Goal: Task Accomplishment & Management: Use online tool/utility

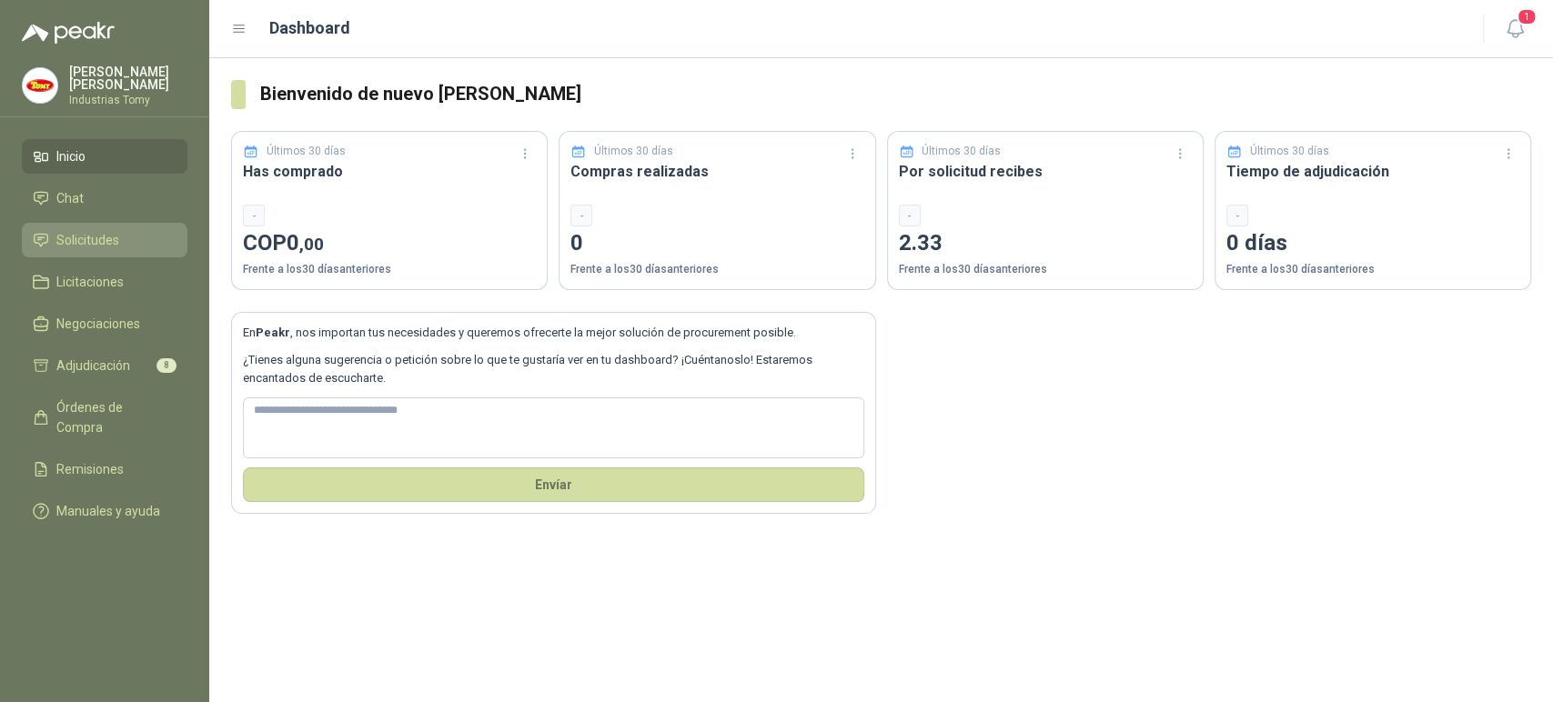
click at [118, 236] on li "Solicitudes" at bounding box center [105, 240] width 144 height 20
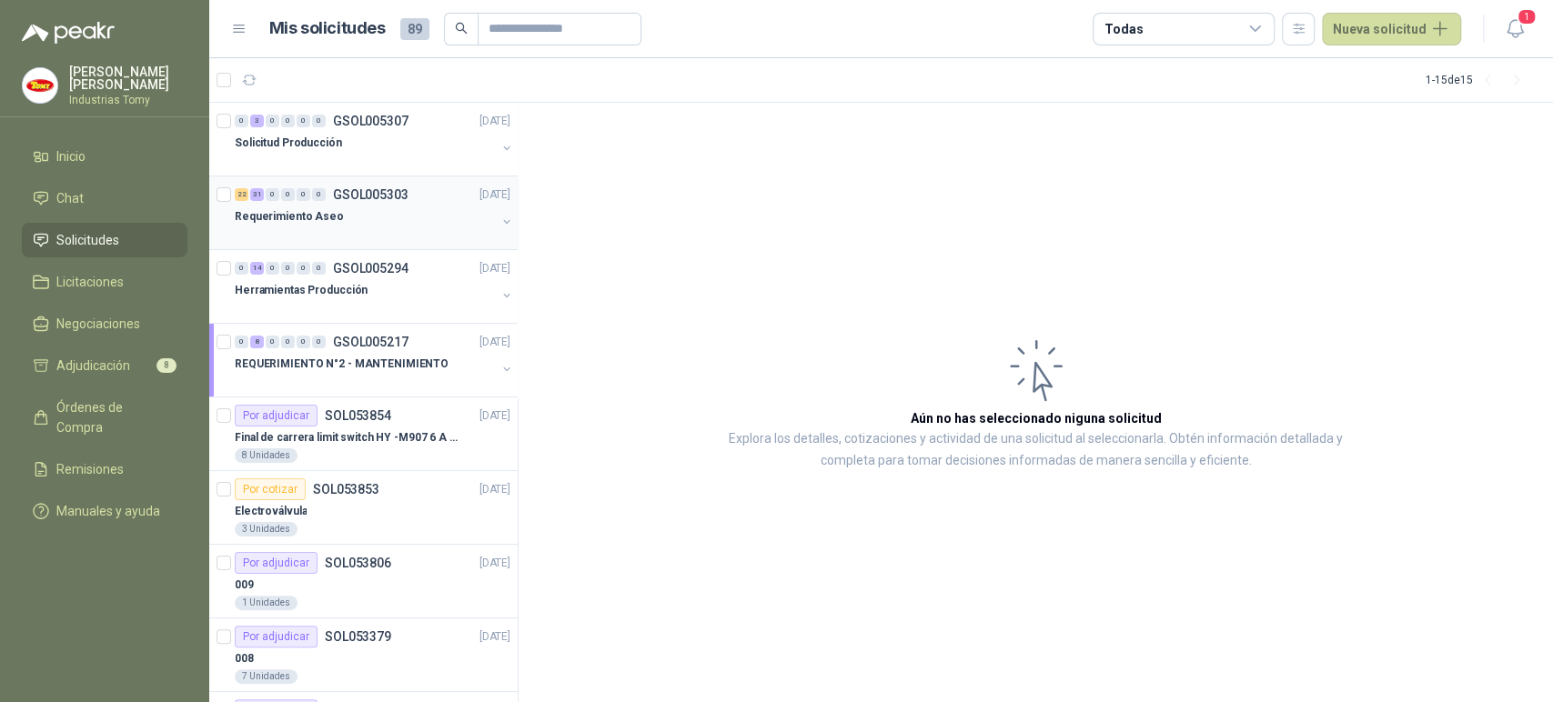
click at [410, 215] on div "Requerimiento Aseo" at bounding box center [365, 217] width 261 height 22
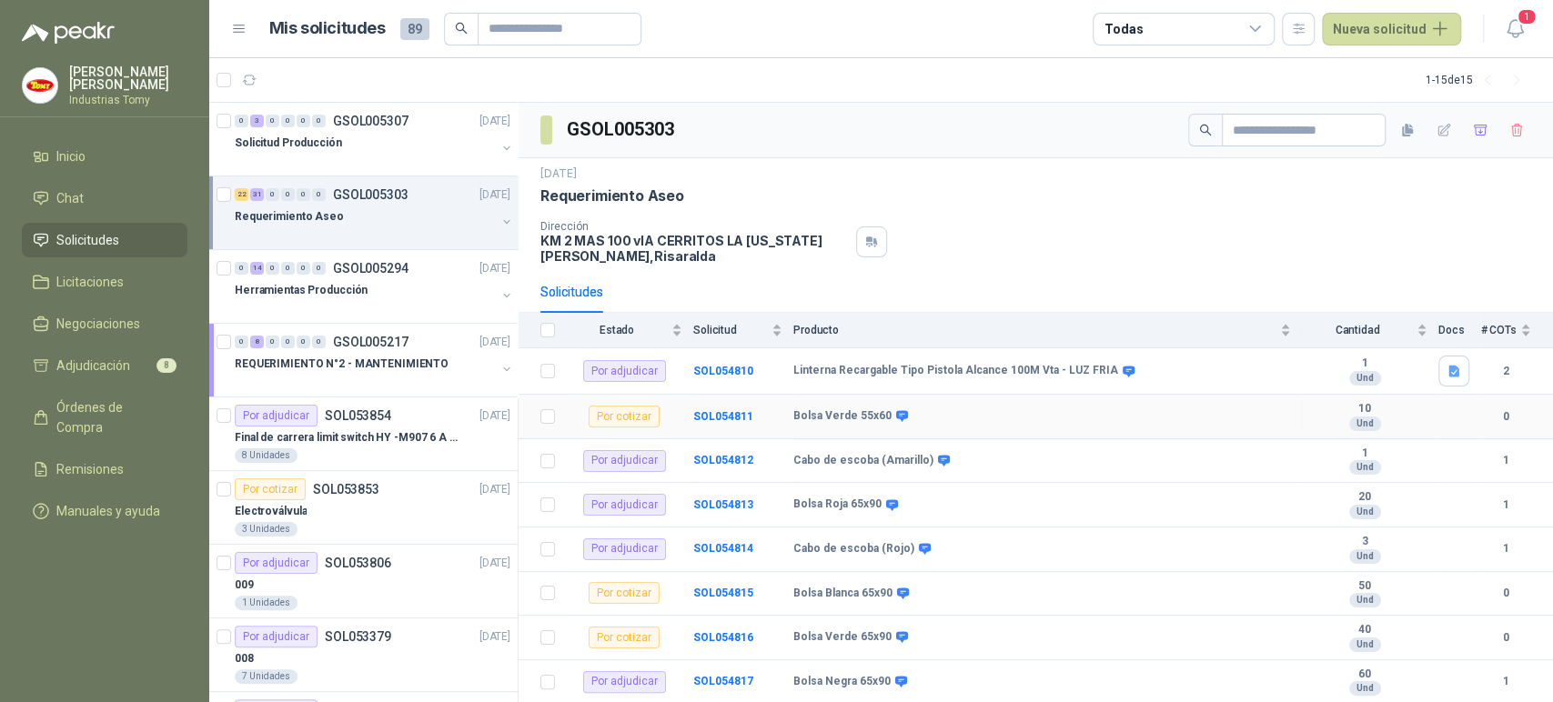
click at [944, 406] on td "Bolsa Verde 55x60" at bounding box center [1047, 417] width 508 height 45
click at [997, 373] on b "Linterna Recargable Tipo Pistola Alcance 100M Vta - LUZ FRIA" at bounding box center [955, 371] width 325 height 15
click at [745, 375] on td "SOL054810" at bounding box center [743, 371] width 100 height 46
click at [745, 375] on b "SOL054810" at bounding box center [723, 371] width 60 height 13
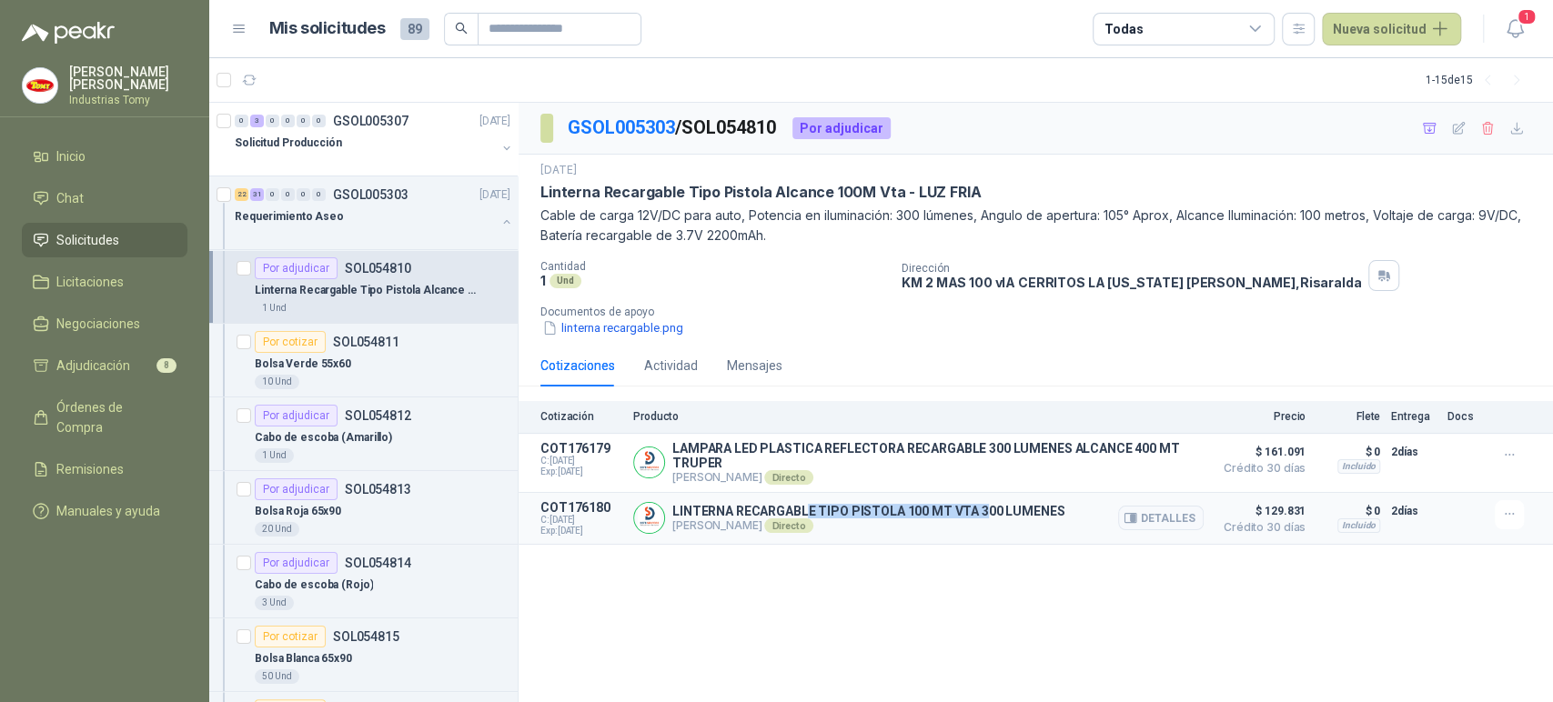
drag, startPoint x: 803, startPoint y: 516, endPoint x: 990, endPoint y: 503, distance: 186.9
click at [990, 503] on div "LINTERNA RECARGABLE TIPO PISTOLA 100 MT VTA 300 LUMENES [PERSON_NAME] Directo D…" at bounding box center [918, 518] width 570 height 36
click at [1016, 514] on p "LINTERNA RECARGABLE TIPO PISTOLA 100 MT VTA 300 LUMENES" at bounding box center [868, 511] width 392 height 15
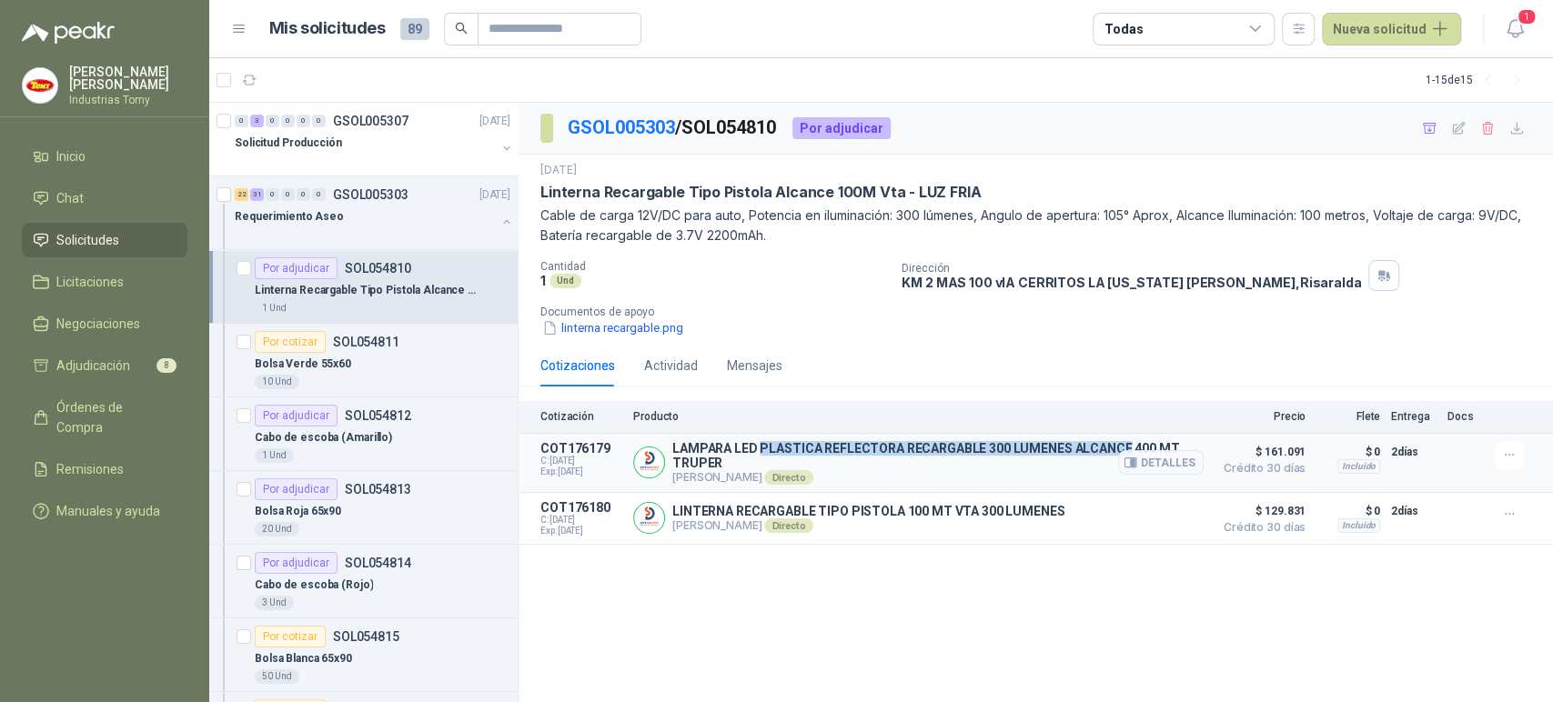
drag, startPoint x: 1119, startPoint y: 447, endPoint x: 759, endPoint y: 442, distance: 359.3
click at [759, 442] on p "LAMPARA LED PLASTICA REFLECTORA RECARGABLE 300 LUMENES ALCANCE 400 MT TRUPER" at bounding box center [937, 455] width 531 height 29
click at [754, 446] on p "LAMPARA LED PLASTICA REFLECTORA RECARGABLE 300 LUMENES ALCANCE 400 MT TRUPER" at bounding box center [937, 455] width 531 height 29
drag, startPoint x: 729, startPoint y: 442, endPoint x: 850, endPoint y: 435, distance: 122.1
click at [850, 435] on article "COT176179 C: [DATE] Exp: [DATE] LAMPARA LED PLASTICA REFLECTORA RECARGABLE 300 …" at bounding box center [1035, 463] width 1034 height 59
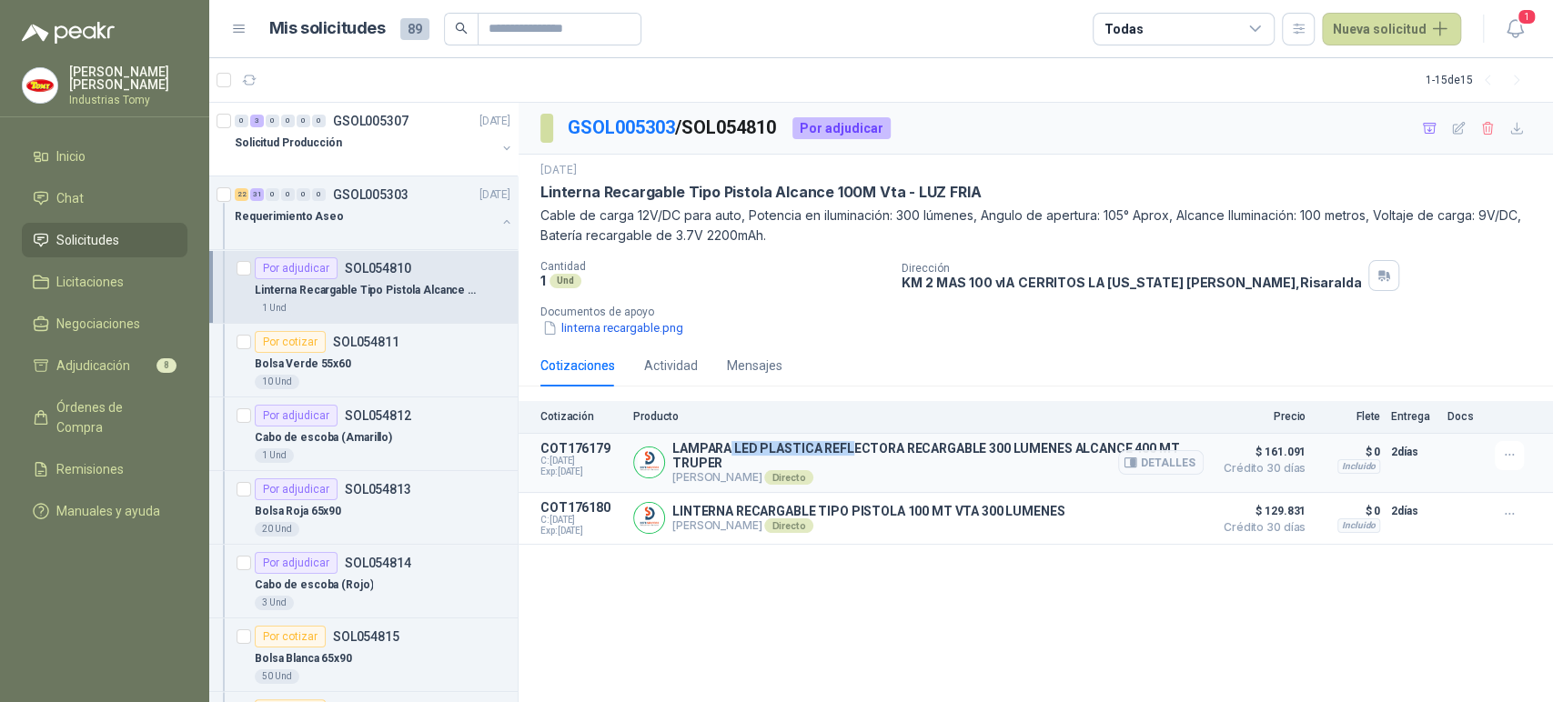
click at [850, 435] on article "COT176179 C: [DATE] Exp: [DATE] LAMPARA LED PLASTICA REFLECTORA RECARGABLE 300 …" at bounding box center [1035, 463] width 1034 height 59
click at [706, 214] on p "Cable de carga 12V/DC para auto, Potencia en iluminación: 300 lúmenes, Angulo d…" at bounding box center [1035, 226] width 990 height 40
click at [355, 367] on div "Bolsa Verde 55x60" at bounding box center [383, 364] width 256 height 22
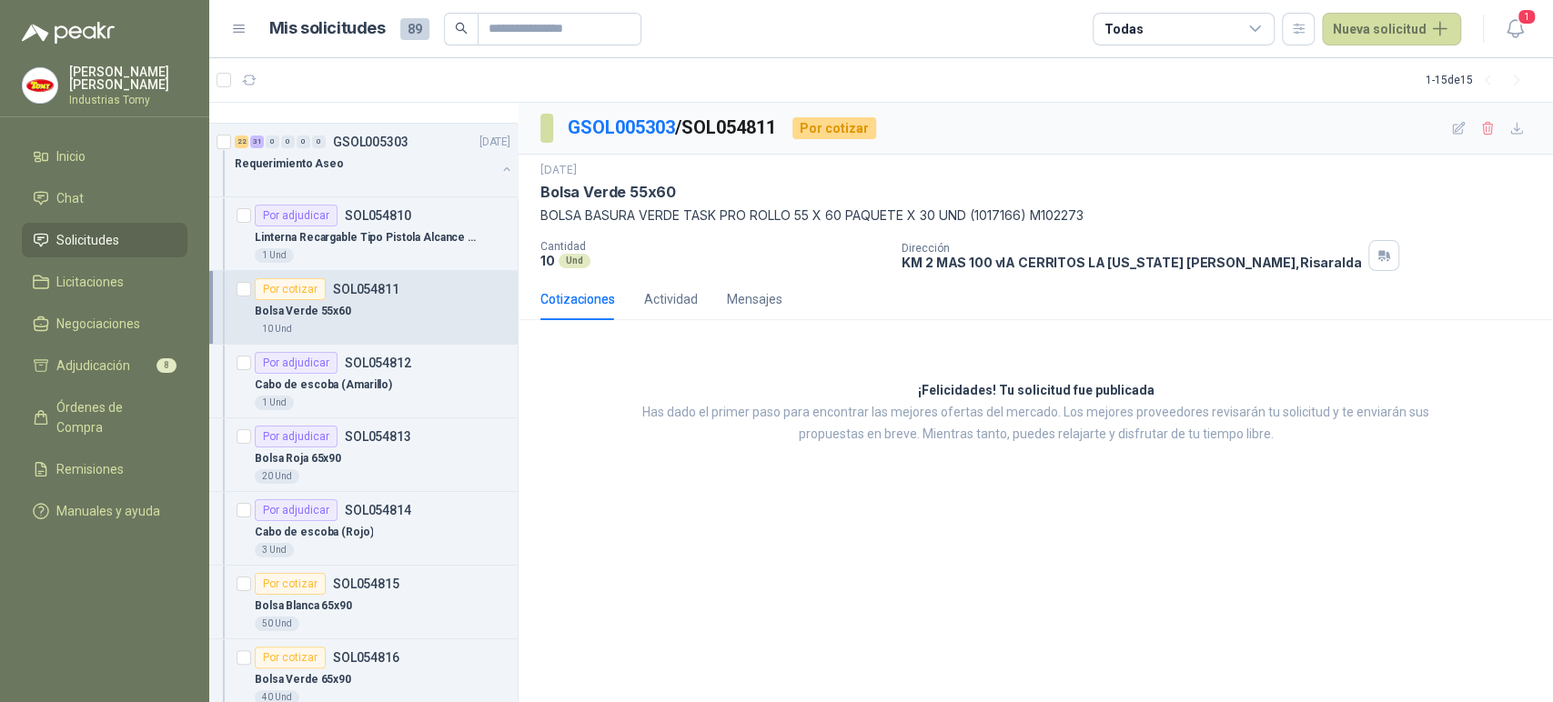
scroll to position [101, 0]
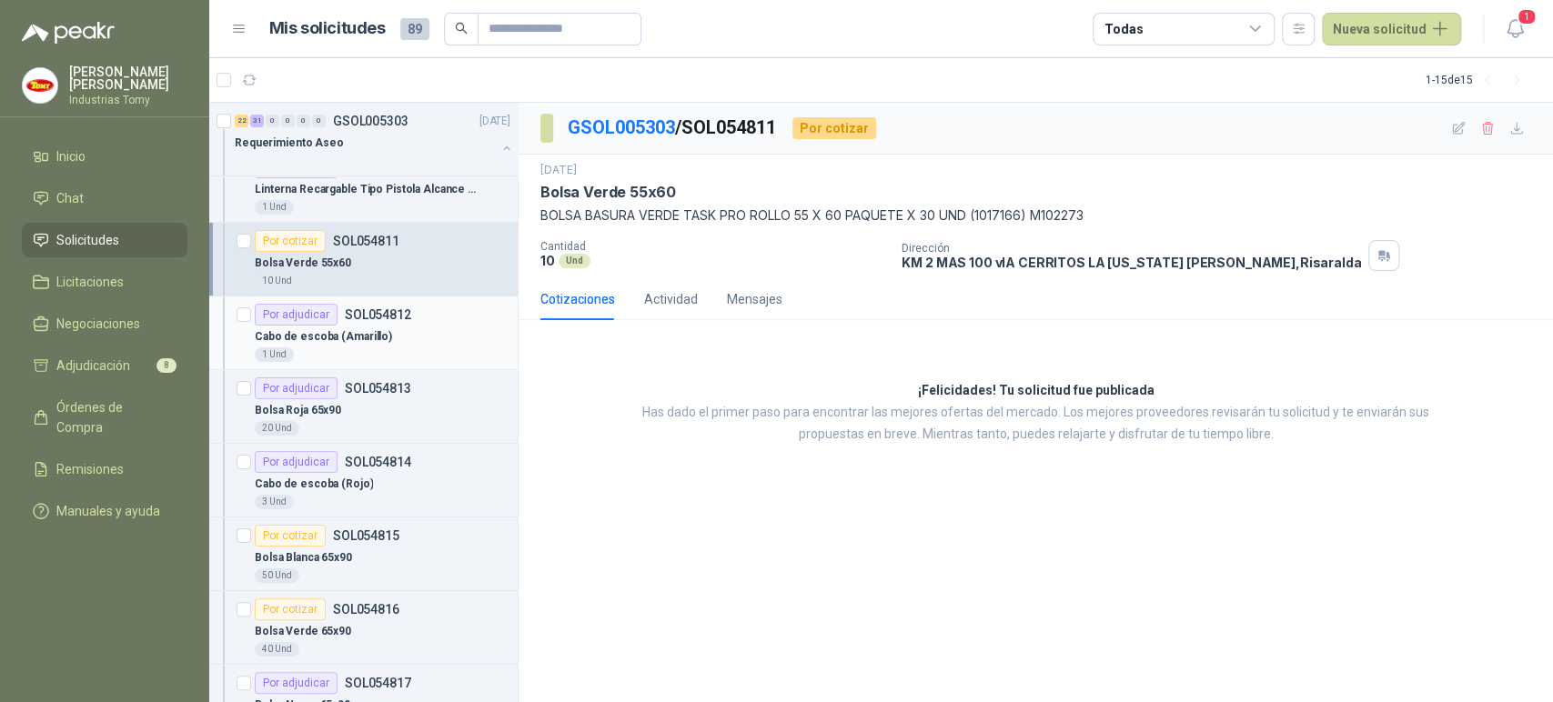
click at [380, 336] on p "Cabo de escoba (Amarillo)" at bounding box center [323, 336] width 137 height 17
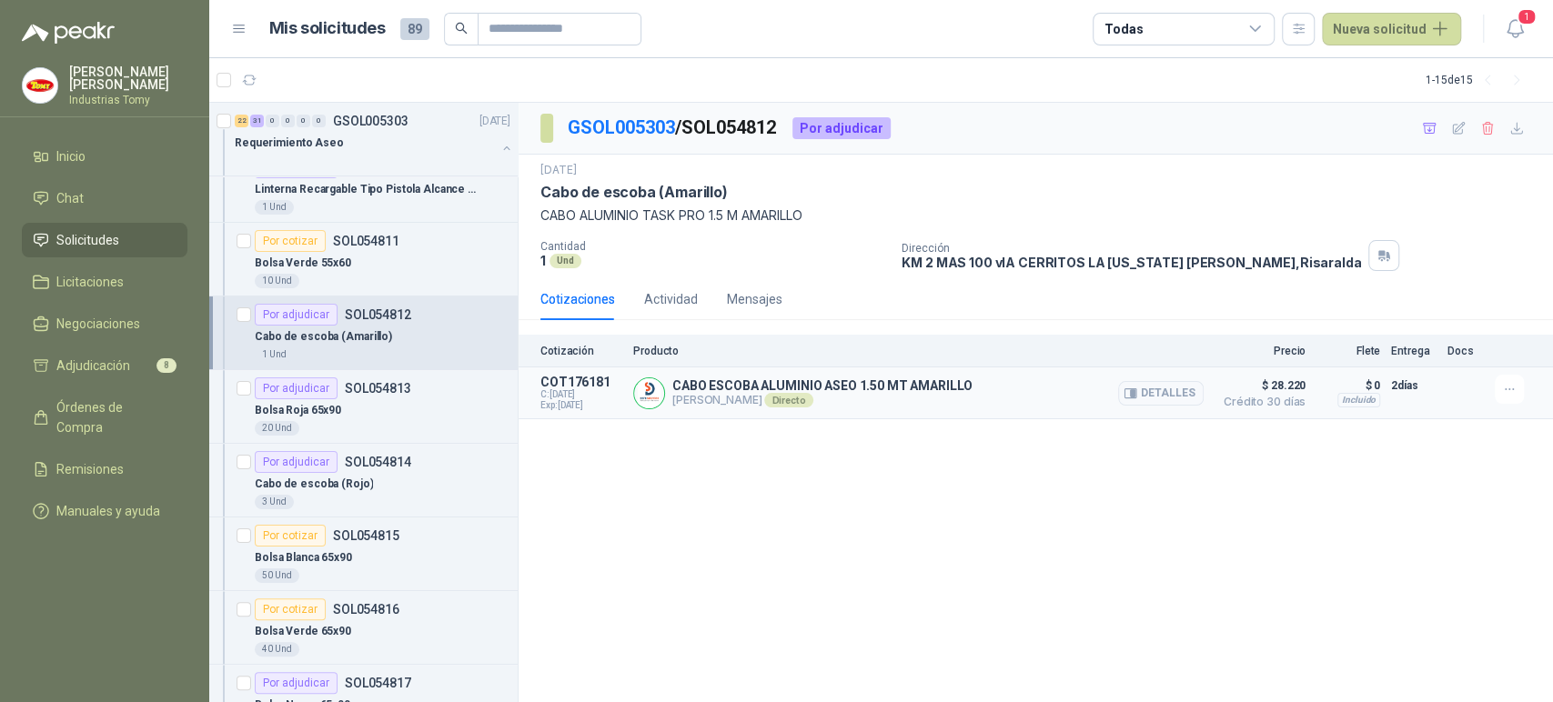
drag, startPoint x: 762, startPoint y: 403, endPoint x: 786, endPoint y: 403, distance: 23.6
click at [786, 403] on p "[PERSON_NAME] Directo" at bounding box center [822, 400] width 300 height 15
